Goal: Learn about a topic: Learn about a topic

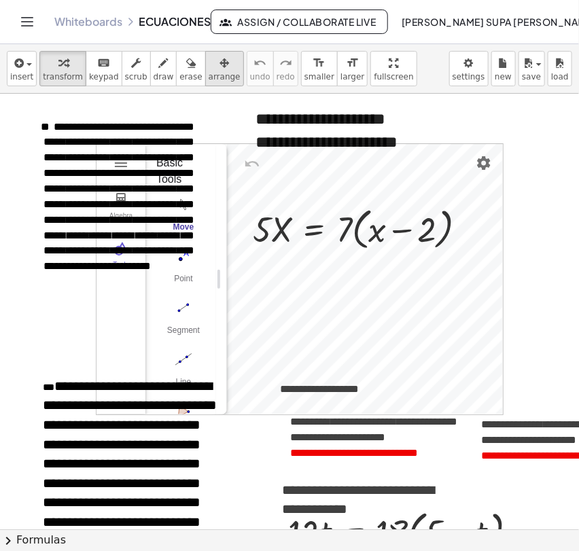
click at [209, 72] on span "arrange" at bounding box center [225, 77] width 32 height 10
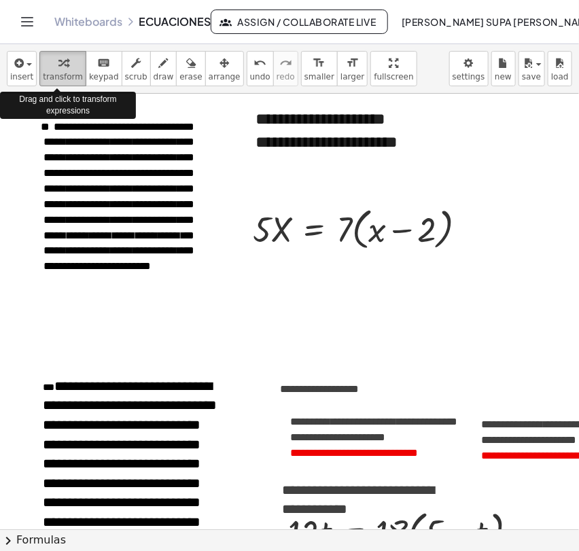
click at [65, 72] on span "transform" at bounding box center [63, 77] width 40 height 10
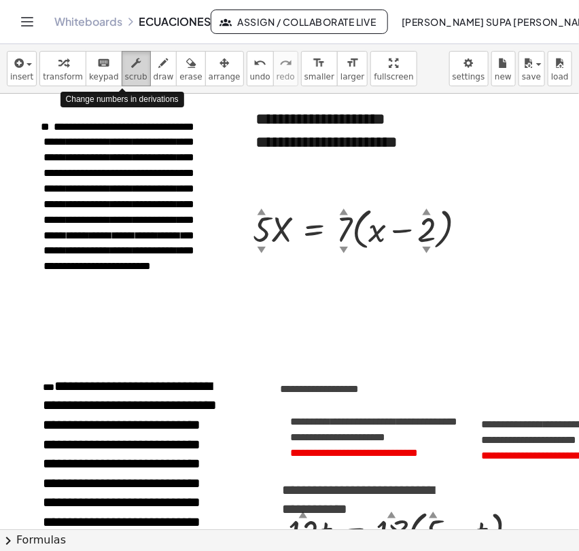
click at [125, 76] on span "scrub" at bounding box center [136, 77] width 22 height 10
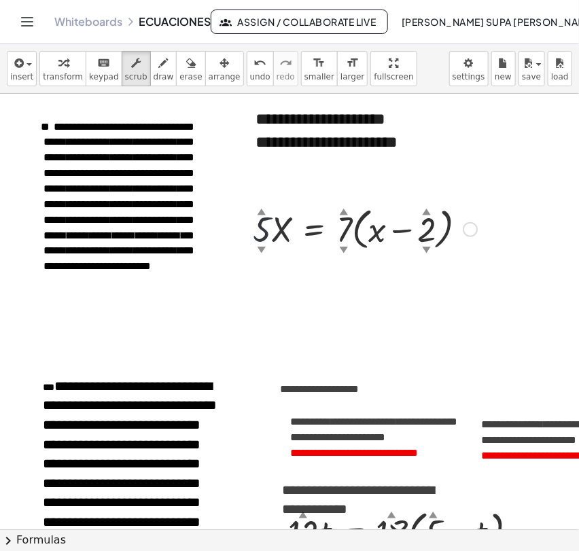
click at [262, 211] on div "▲" at bounding box center [262, 211] width 9 height 12
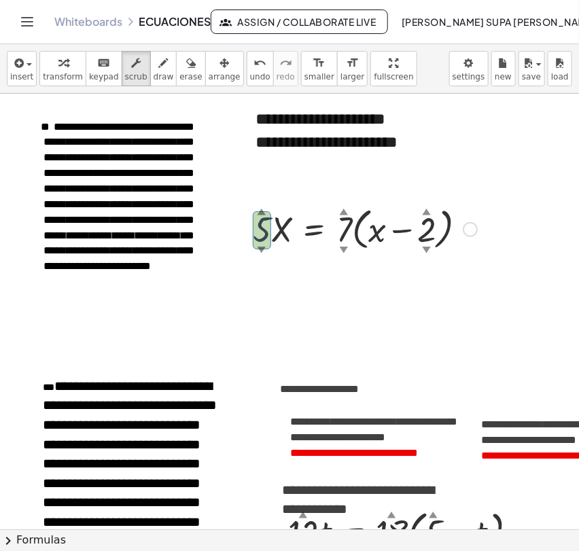
click at [262, 211] on div "▲" at bounding box center [262, 211] width 9 height 12
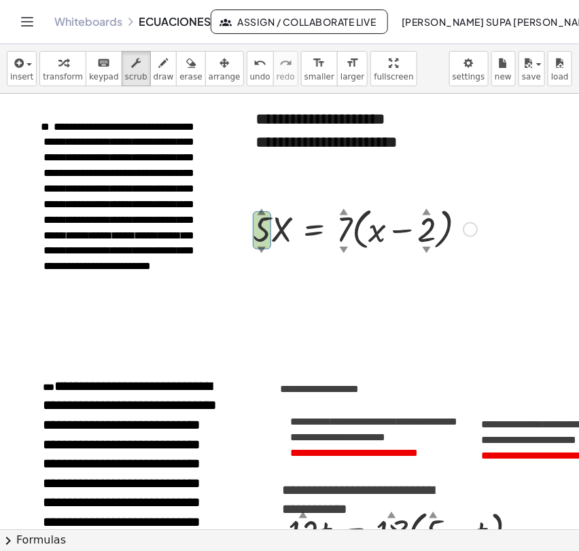
click at [265, 250] on div "▼" at bounding box center [262, 249] width 9 height 12
click at [343, 207] on div "▲" at bounding box center [344, 211] width 9 height 12
click at [345, 214] on div "▲" at bounding box center [344, 211] width 9 height 12
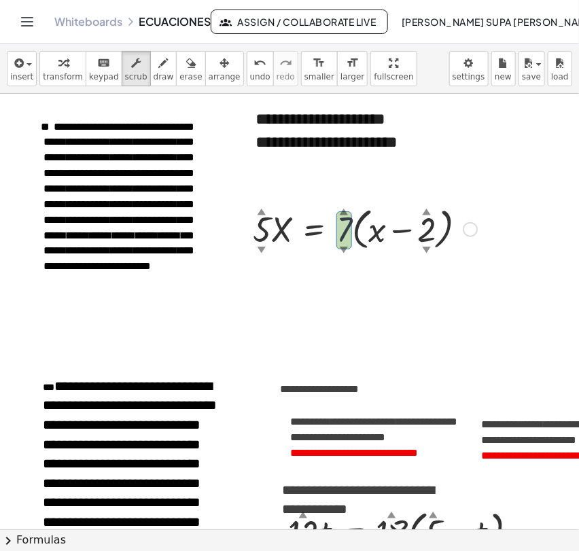
click at [345, 214] on div "▲" at bounding box center [344, 211] width 9 height 12
drag, startPoint x: 346, startPoint y: 250, endPoint x: 411, endPoint y: 299, distance: 80.7
click at [345, 250] on div "▼" at bounding box center [344, 249] width 9 height 12
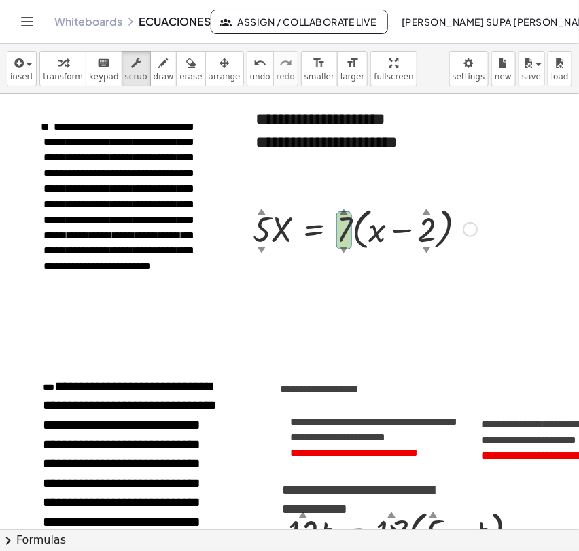
click at [345, 250] on div "▼" at bounding box center [344, 249] width 9 height 12
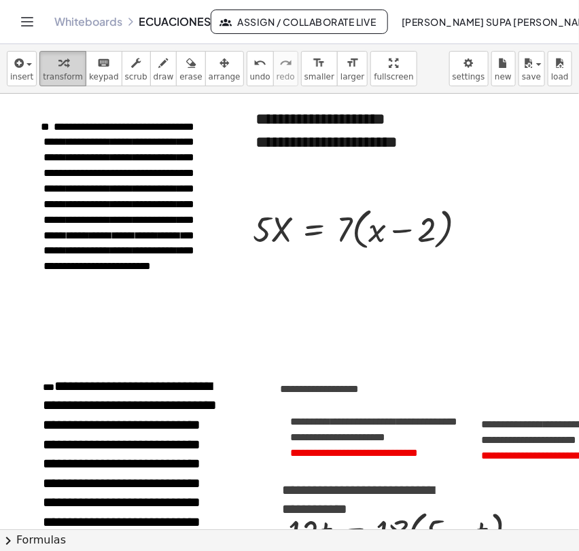
click at [65, 74] on span "transform" at bounding box center [63, 77] width 40 height 10
drag, startPoint x: 343, startPoint y: 234, endPoint x: 376, endPoint y: 231, distance: 33.4
click at [376, 231] on div at bounding box center [365, 229] width 238 height 52
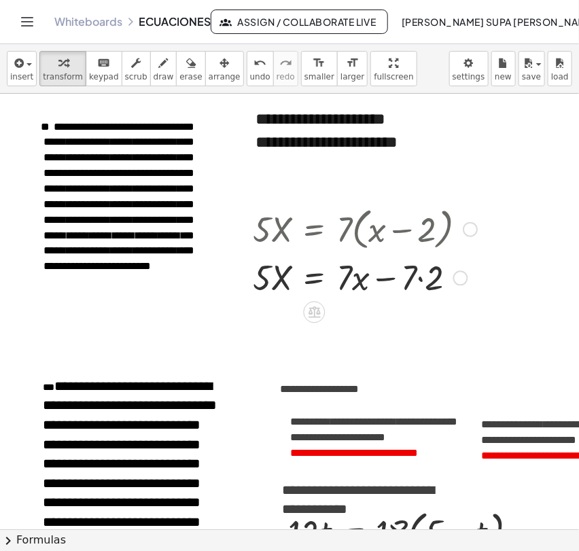
click at [461, 279] on div at bounding box center [461, 278] width 15 height 15
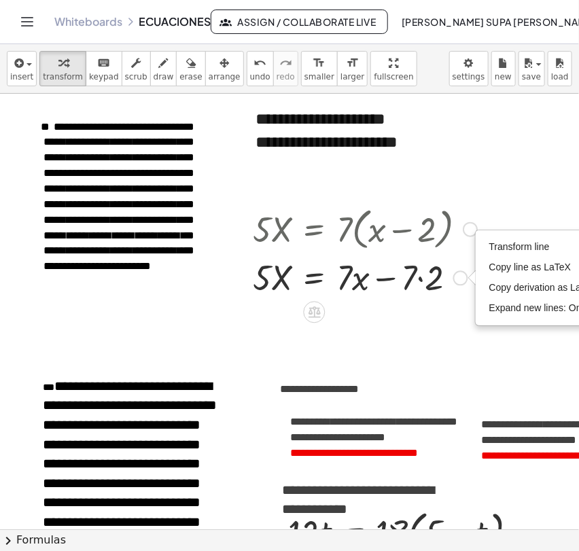
click at [461, 279] on div "Transform line Copy line as LaTeX Copy derivation as LaTeX Expand new lines: On" at bounding box center [461, 278] width 15 height 15
click at [472, 226] on div at bounding box center [470, 229] width 15 height 15
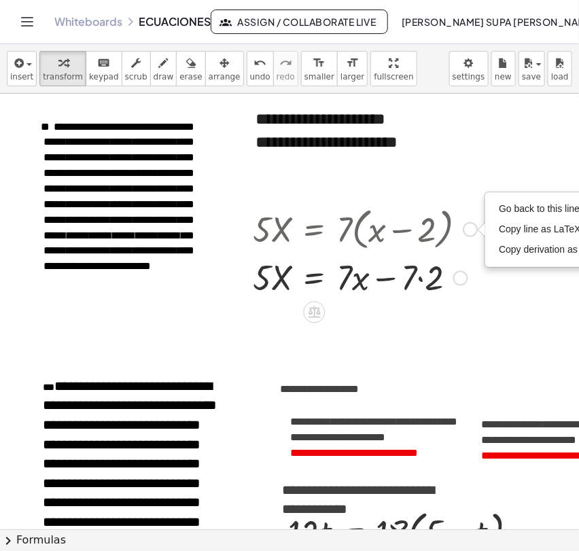
click at [462, 278] on div "Transform line Copy line as LaTeX Copy derivation as LaTeX Expand new lines: On" at bounding box center [461, 278] width 15 height 15
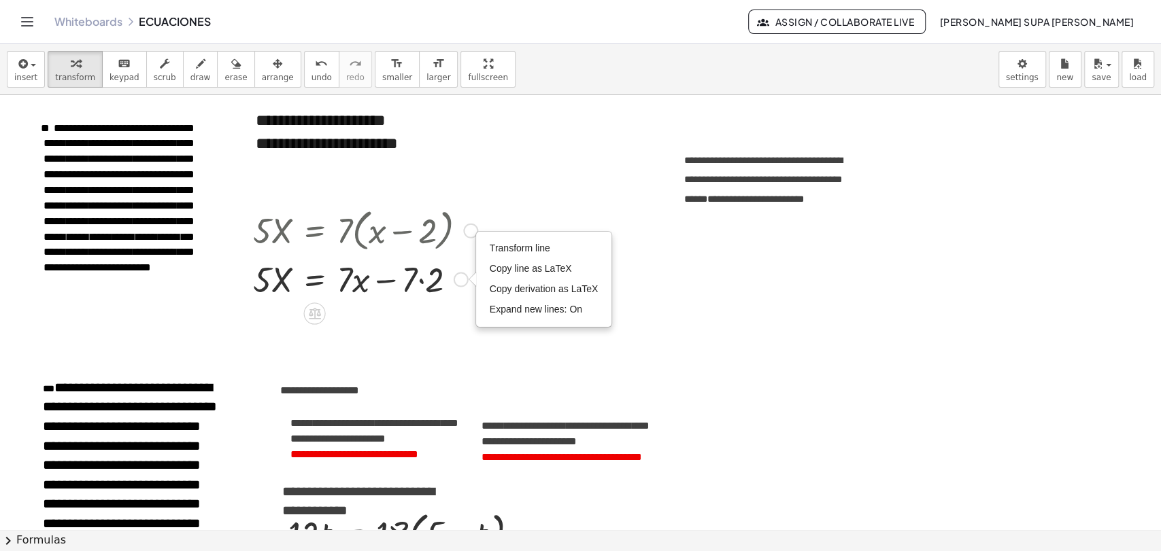
click at [459, 280] on div "Transform line Copy line as LaTeX Copy derivation as LaTeX Expand new lines: On" at bounding box center [461, 279] width 15 height 15
click at [352, 273] on div at bounding box center [365, 278] width 238 height 46
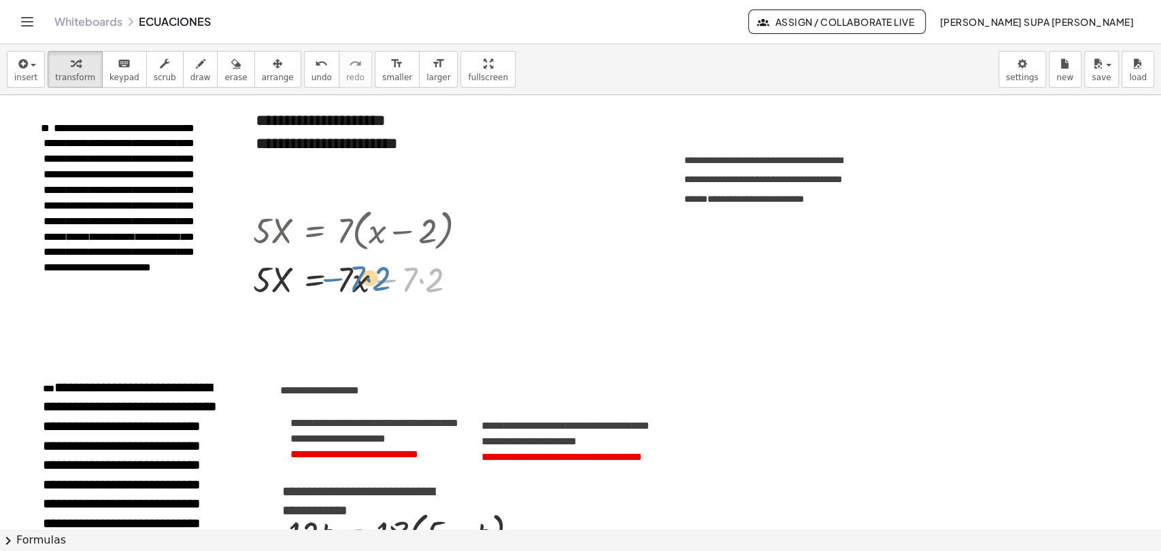
drag, startPoint x: 394, startPoint y: 282, endPoint x: 341, endPoint y: 281, distance: 53.0
click at [341, 281] on div at bounding box center [365, 278] width 238 height 46
drag, startPoint x: 383, startPoint y: 284, endPoint x: 317, endPoint y: 279, distance: 66.1
click at [317, 279] on div at bounding box center [365, 278] width 238 height 46
click at [420, 284] on div at bounding box center [365, 278] width 238 height 46
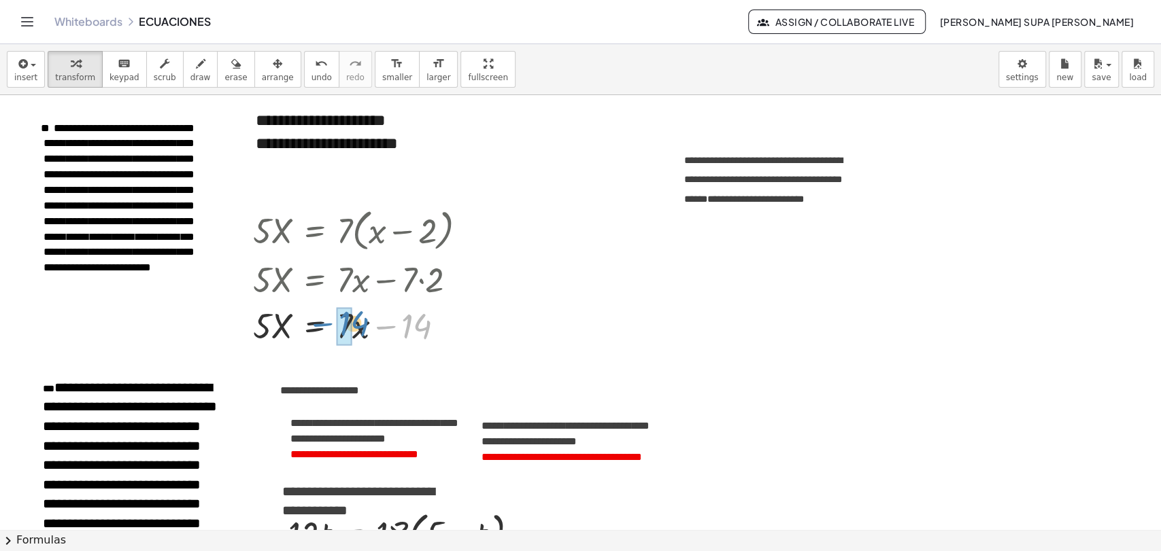
drag, startPoint x: 391, startPoint y: 325, endPoint x: 328, endPoint y: 322, distance: 63.3
click at [328, 322] on div at bounding box center [365, 324] width 238 height 46
click at [451, 326] on div at bounding box center [448, 325] width 15 height 15
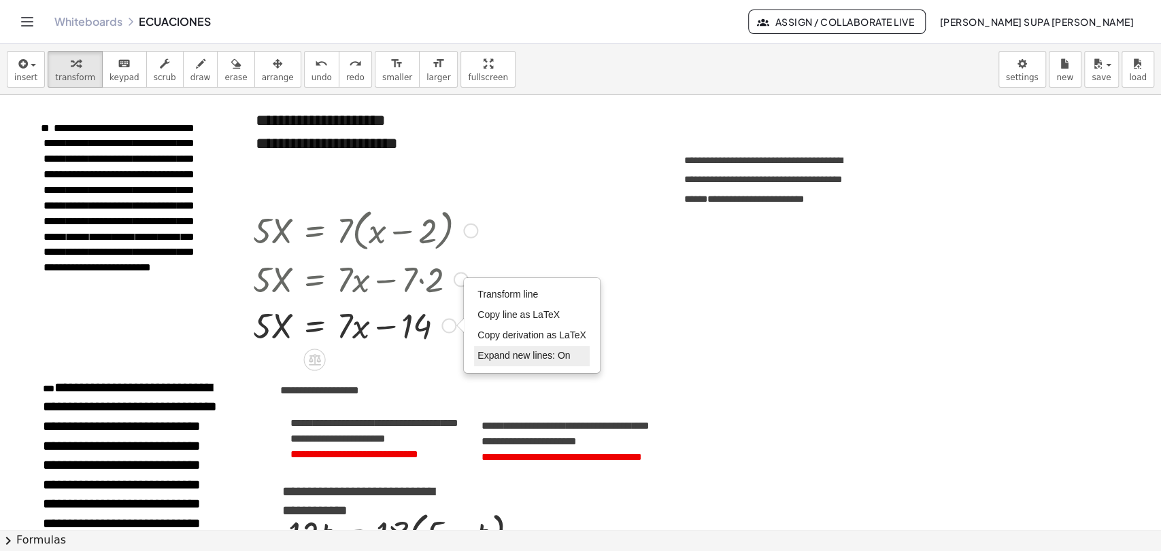
click at [501, 354] on span "Expand new lines: On" at bounding box center [523, 355] width 92 height 11
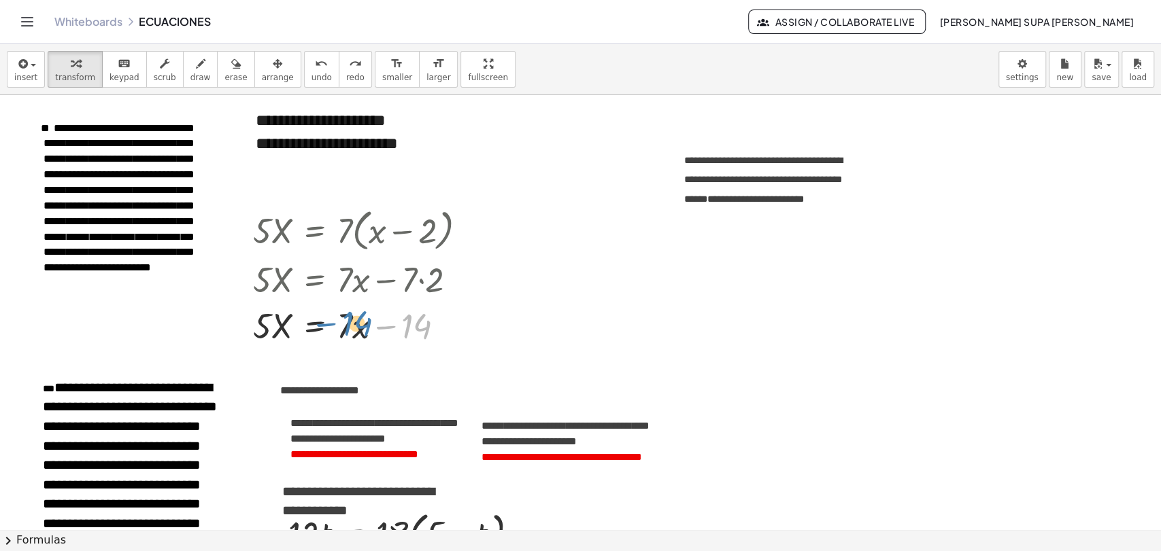
drag, startPoint x: 386, startPoint y: 328, endPoint x: 326, endPoint y: 326, distance: 59.9
click at [326, 326] on div at bounding box center [365, 324] width 238 height 46
drag, startPoint x: 386, startPoint y: 328, endPoint x: 321, endPoint y: 324, distance: 64.7
click at [321, 324] on div at bounding box center [365, 324] width 238 height 46
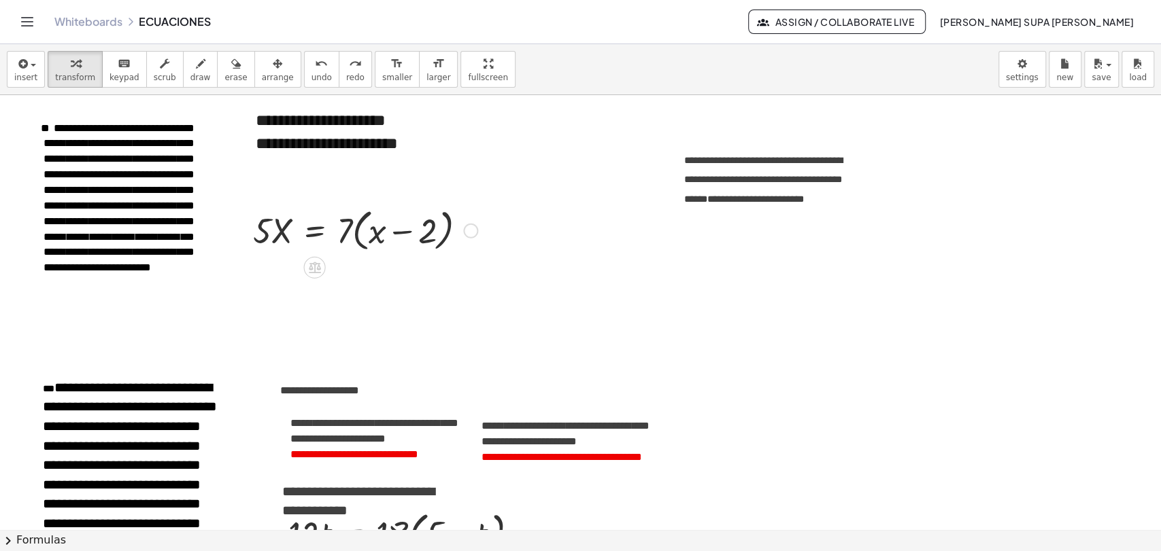
click at [475, 233] on div "Go back to this line Copy line as LaTeX Copy derivation as LaTeX" at bounding box center [470, 231] width 15 height 15
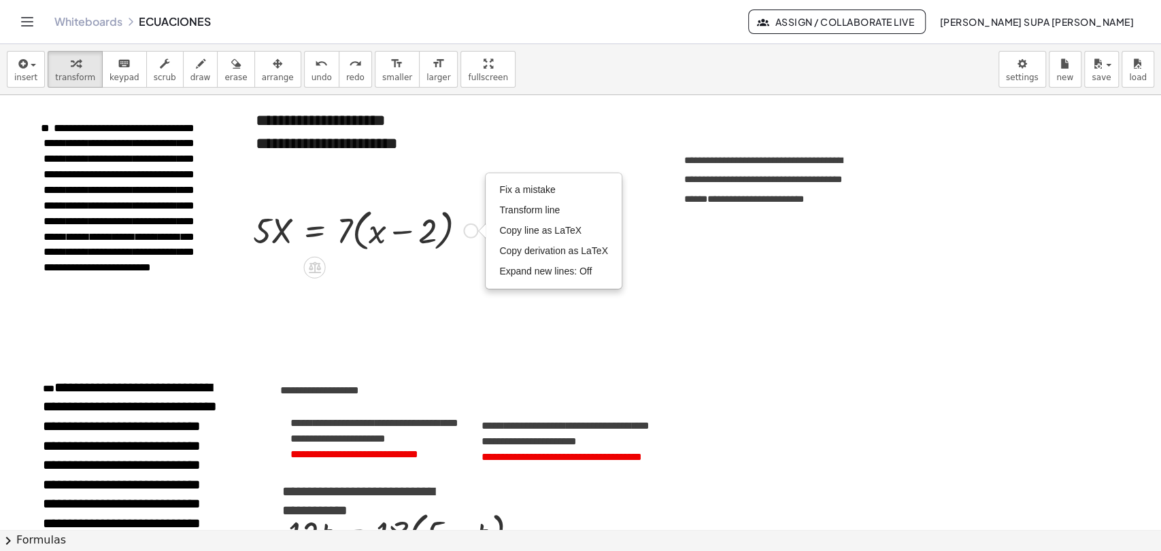
click at [475, 233] on div "Fix a mistake Transform line Copy line as LaTeX Copy derivation as LaTeX Expand…" at bounding box center [470, 231] width 15 height 15
click at [471, 230] on div "Fix a mistake Transform line Copy line as LaTeX Copy derivation as LaTeX Expand…" at bounding box center [470, 231] width 15 height 15
click at [517, 270] on span "Expand new lines: Off" at bounding box center [545, 271] width 92 height 11
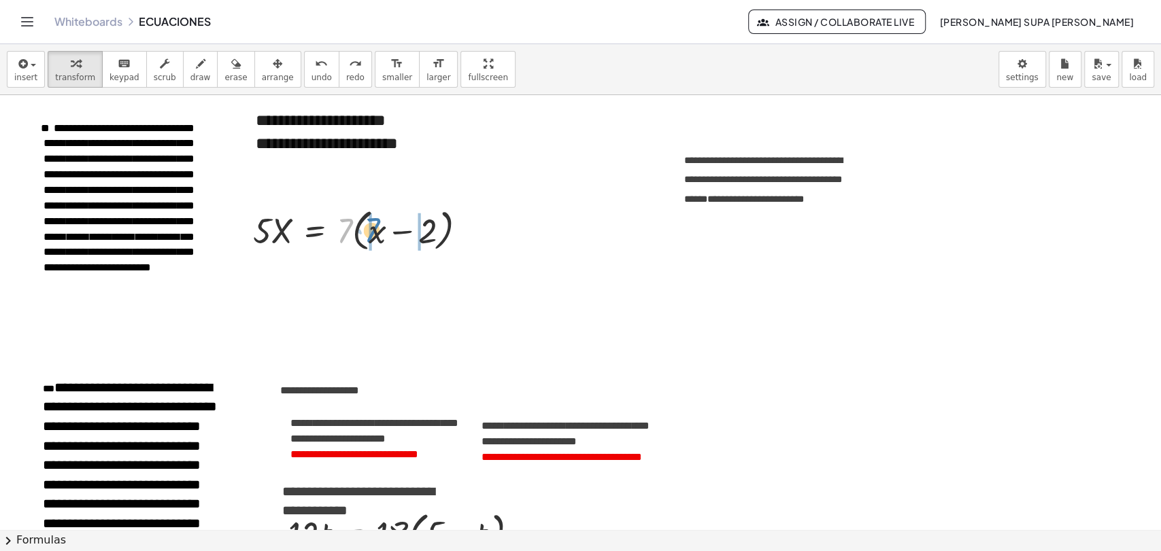
drag, startPoint x: 345, startPoint y: 229, endPoint x: 373, endPoint y: 228, distance: 27.9
click at [373, 228] on div at bounding box center [365, 230] width 238 height 52
click at [424, 284] on div at bounding box center [365, 278] width 238 height 46
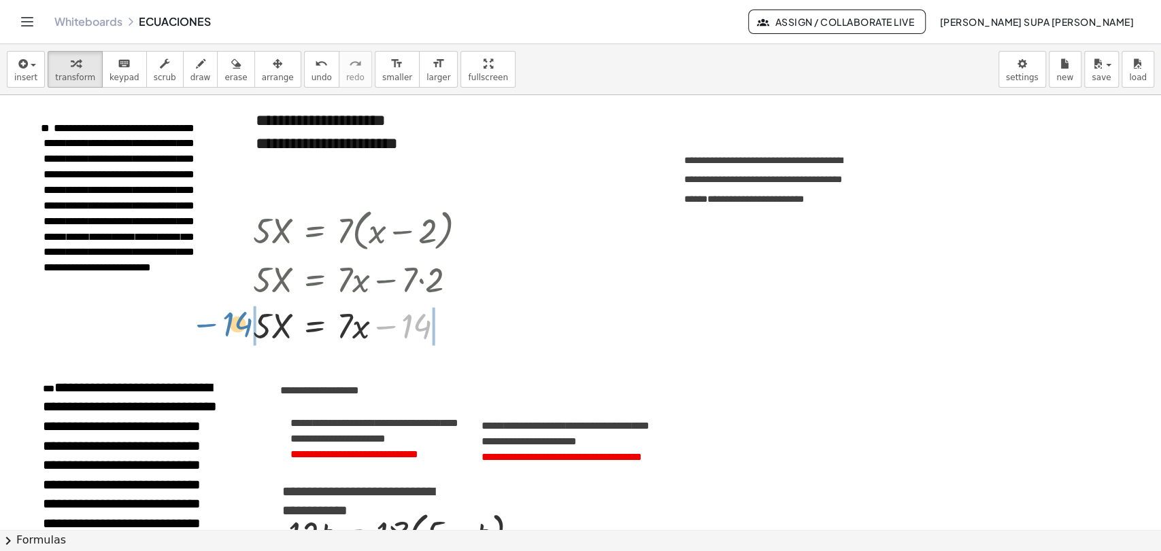
drag, startPoint x: 387, startPoint y: 329, endPoint x: 207, endPoint y: 327, distance: 179.5
drag, startPoint x: 381, startPoint y: 328, endPoint x: 185, endPoint y: 320, distance: 196.0
click at [354, 326] on div at bounding box center [365, 324] width 238 height 46
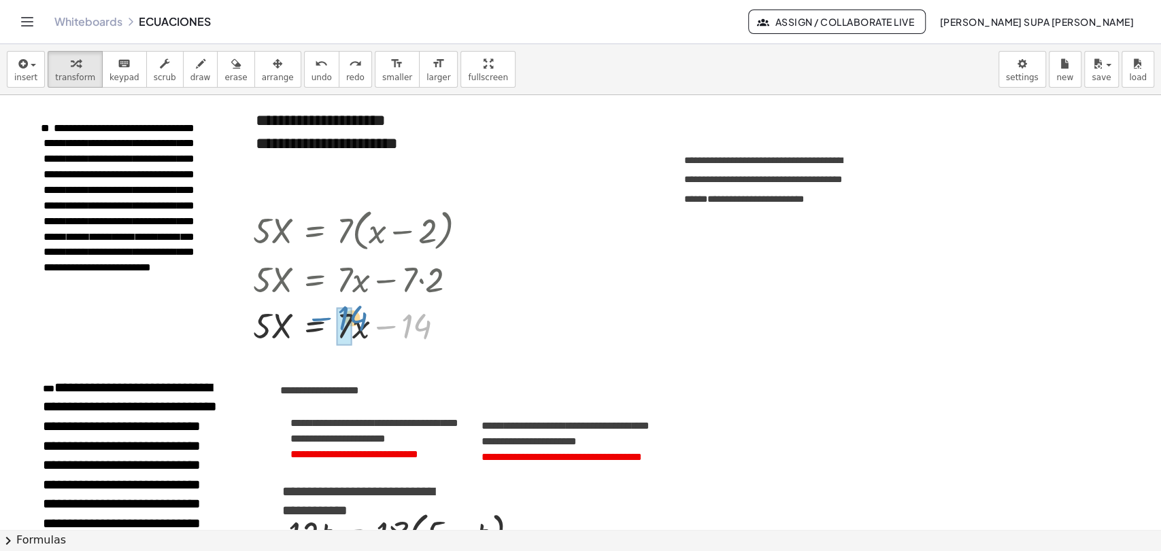
drag, startPoint x: 390, startPoint y: 328, endPoint x: 325, endPoint y: 320, distance: 65.1
click at [325, 320] on div at bounding box center [365, 324] width 238 height 46
drag, startPoint x: 390, startPoint y: 327, endPoint x: 304, endPoint y: 323, distance: 86.5
click at [304, 323] on div at bounding box center [359, 324] width 226 height 46
drag, startPoint x: 411, startPoint y: 324, endPoint x: 208, endPoint y: 313, distance: 203.6
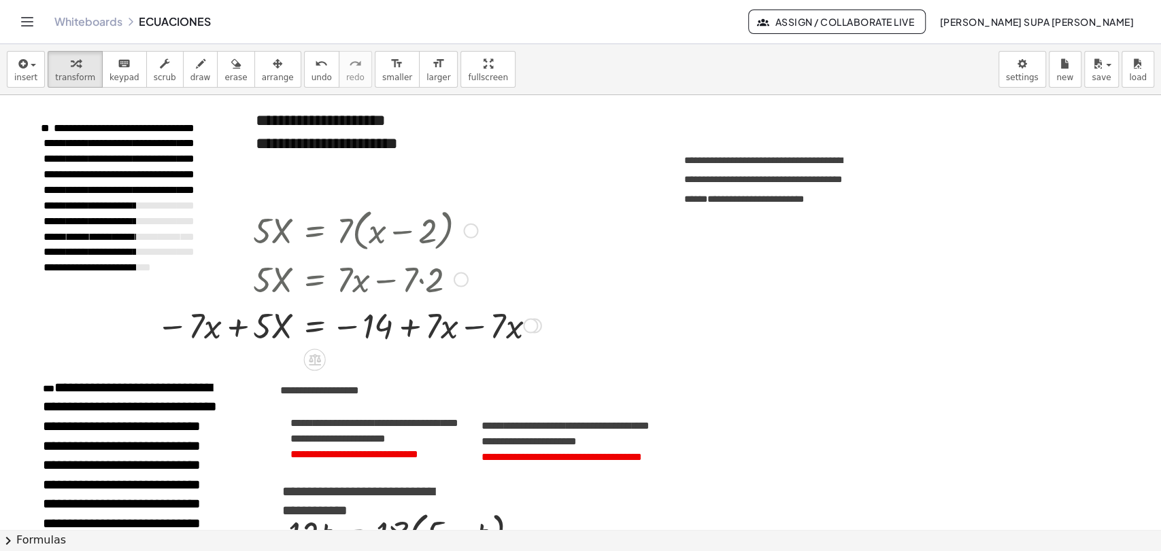
click at [473, 328] on div at bounding box center [349, 324] width 398 height 46
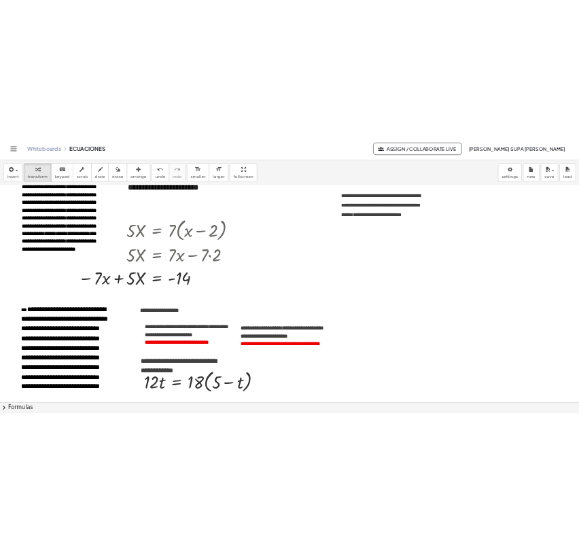
scroll to position [46, 0]
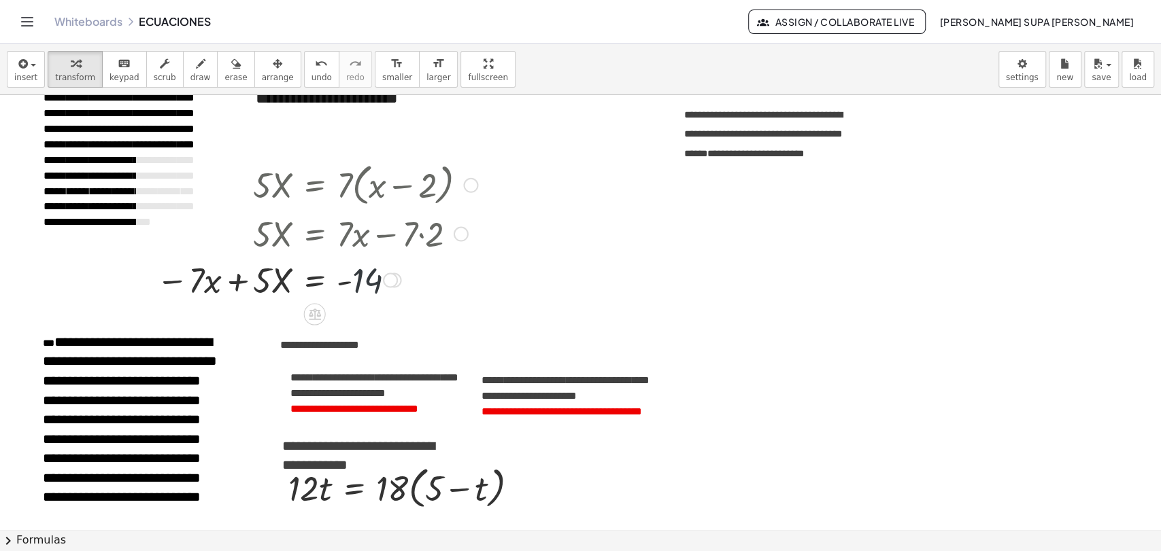
click at [403, 290] on div at bounding box center [317, 279] width 335 height 46
click at [391, 281] on div at bounding box center [390, 280] width 15 height 15
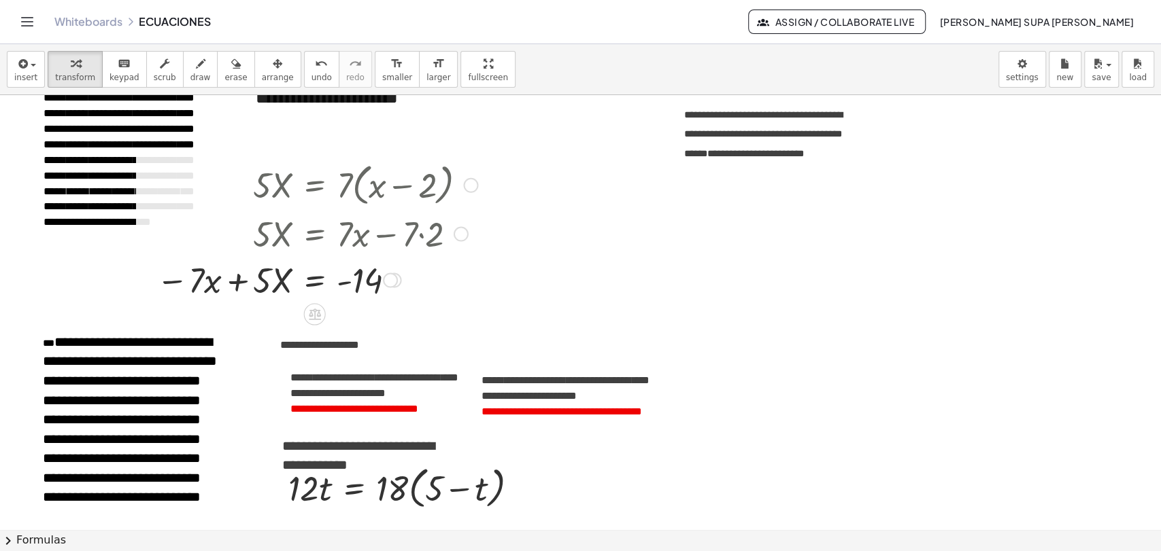
click at [238, 287] on div at bounding box center [317, 279] width 335 height 46
click at [238, 276] on div at bounding box center [317, 279] width 335 height 46
click at [196, 279] on div at bounding box center [317, 279] width 335 height 46
click at [280, 284] on div at bounding box center [317, 279] width 335 height 46
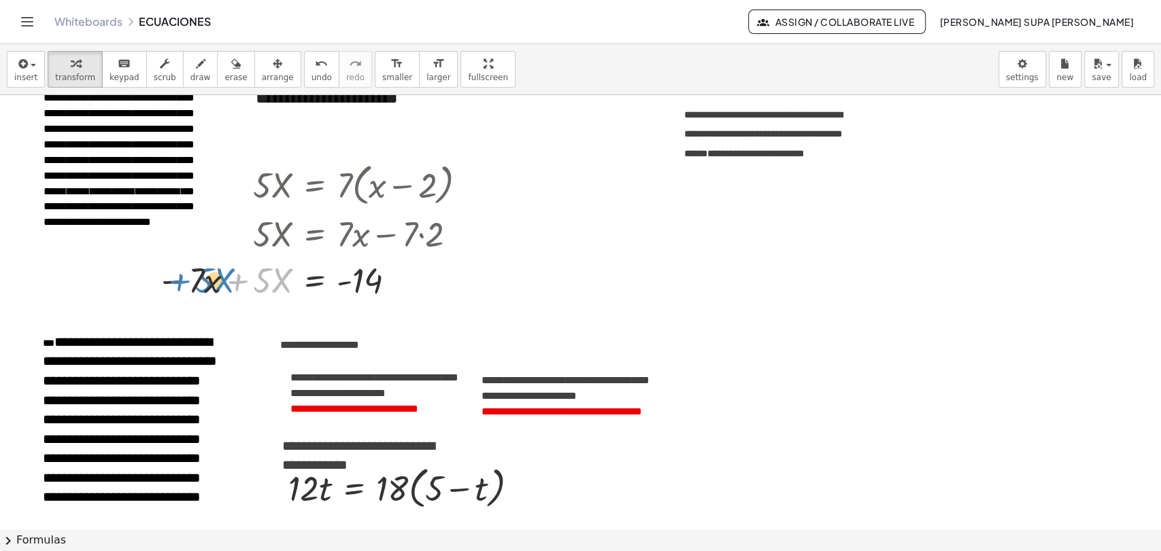
drag, startPoint x: 238, startPoint y: 279, endPoint x: 180, endPoint y: 279, distance: 58.5
click at [180, 279] on div at bounding box center [317, 279] width 335 height 46
drag, startPoint x: 234, startPoint y: 282, endPoint x: 167, endPoint y: 279, distance: 67.4
click at [167, 279] on div at bounding box center [317, 279] width 335 height 46
click at [235, 280] on div at bounding box center [317, 279] width 335 height 46
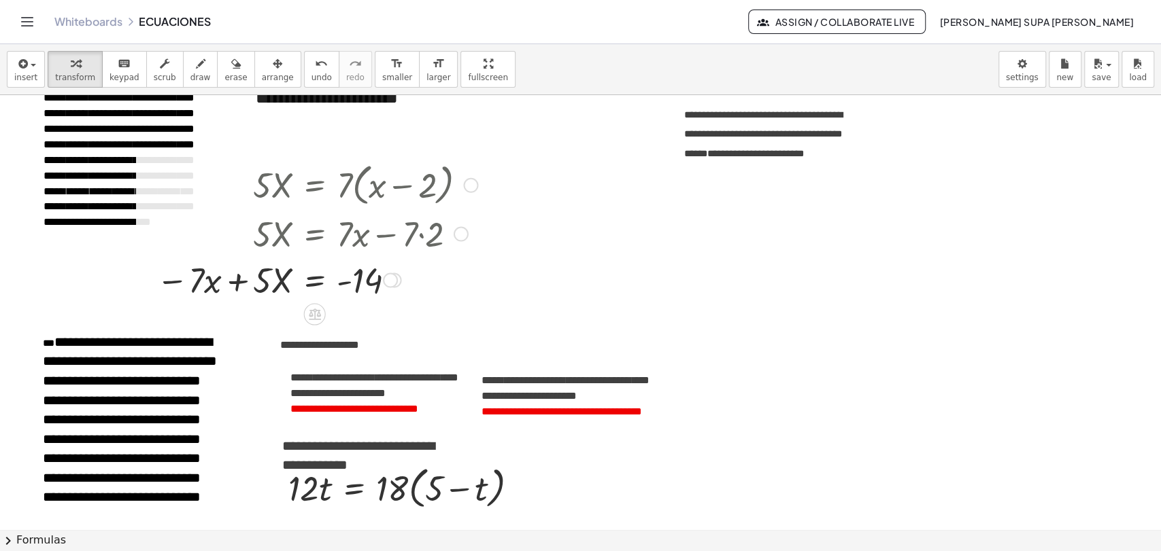
click at [180, 279] on div at bounding box center [317, 279] width 335 height 46
click at [174, 279] on div at bounding box center [317, 279] width 335 height 46
click at [177, 282] on div at bounding box center [317, 279] width 335 height 46
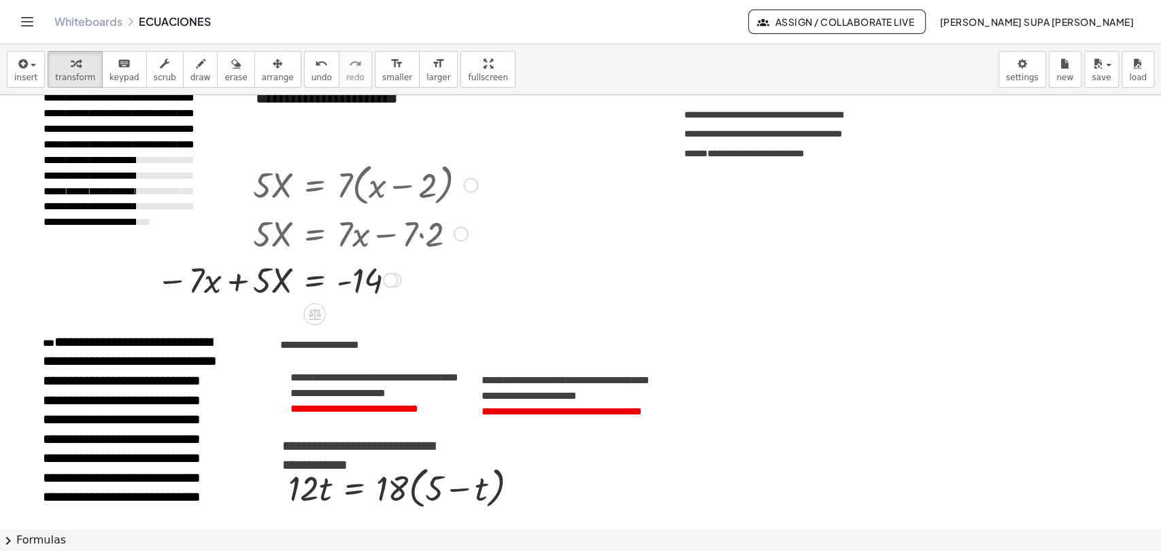
click at [177, 282] on div at bounding box center [317, 279] width 335 height 46
click at [235, 282] on div at bounding box center [317, 279] width 335 height 46
click at [238, 279] on div at bounding box center [317, 279] width 335 height 46
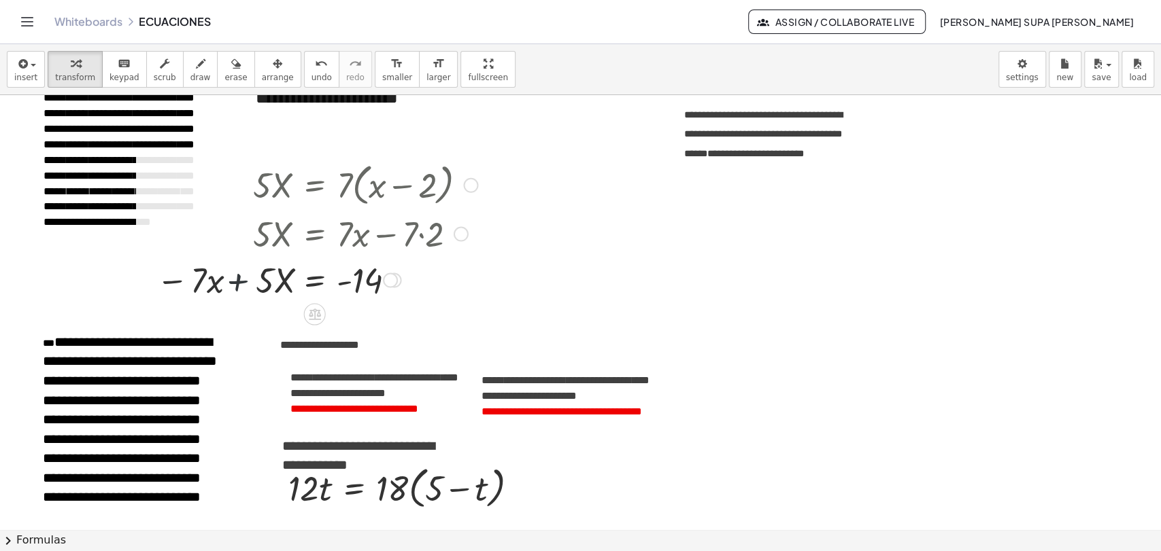
click at [238, 279] on div at bounding box center [317, 279] width 335 height 46
click at [236, 277] on div at bounding box center [317, 279] width 335 height 46
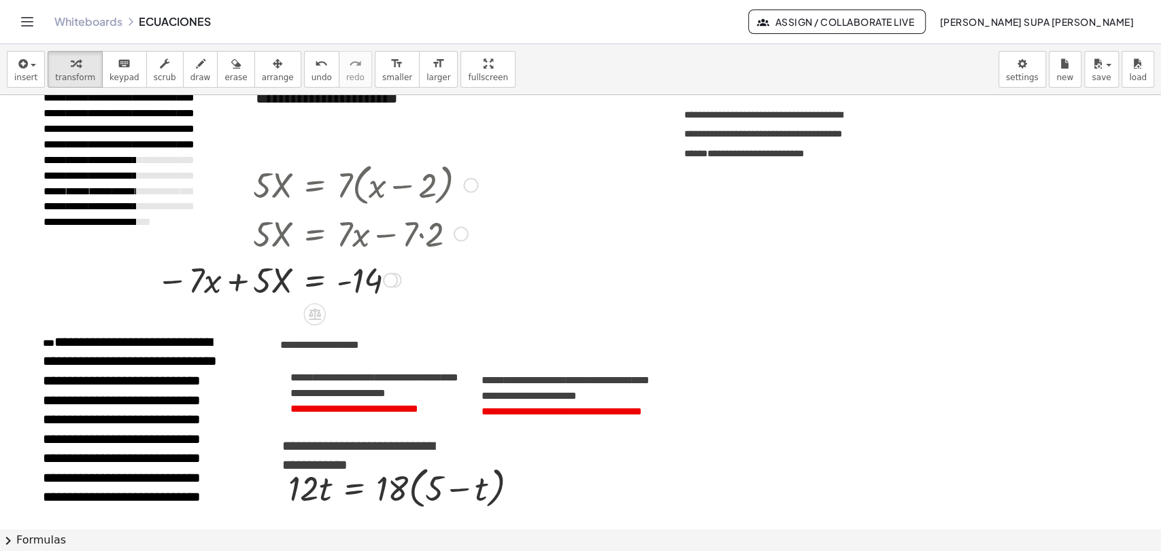
click at [237, 280] on div at bounding box center [317, 279] width 335 height 46
click at [234, 279] on div at bounding box center [317, 279] width 335 height 46
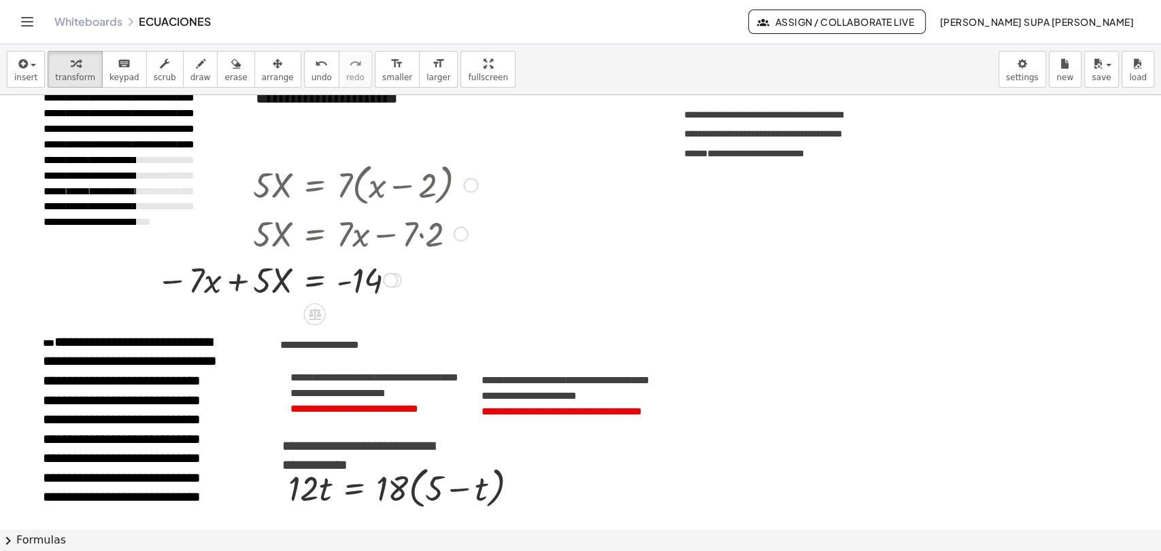
click at [234, 279] on div at bounding box center [317, 279] width 335 height 46
click at [240, 280] on div at bounding box center [317, 279] width 335 height 46
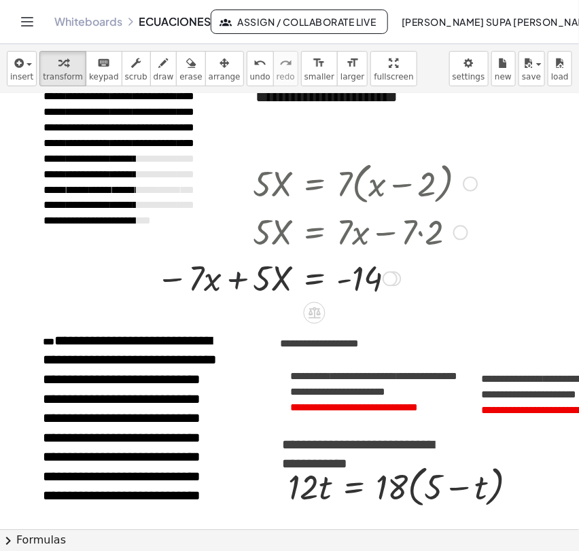
click at [239, 279] on div at bounding box center [317, 277] width 335 height 46
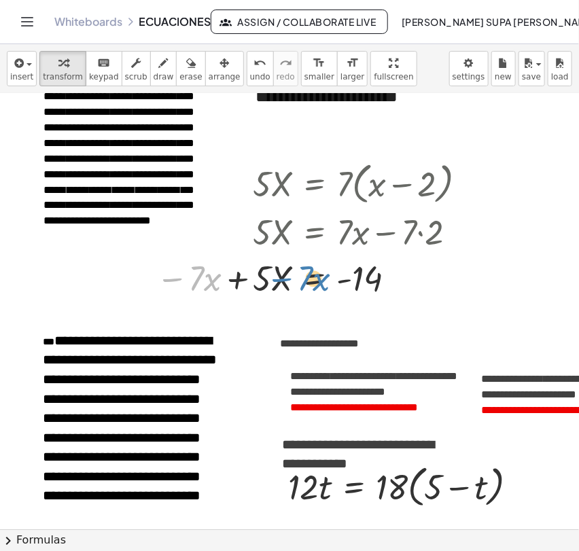
drag, startPoint x: 177, startPoint y: 278, endPoint x: 287, endPoint y: 278, distance: 109.5
click at [287, 278] on div at bounding box center [317, 277] width 335 height 46
drag, startPoint x: 174, startPoint y: 281, endPoint x: 303, endPoint y: 282, distance: 129.2
click at [303, 282] on div at bounding box center [317, 277] width 335 height 46
